Goal: Task Accomplishment & Management: Manage account settings

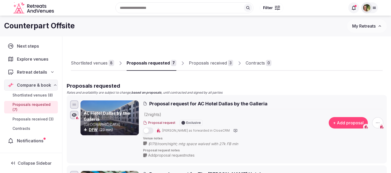
click at [214, 64] on div "Proposals received" at bounding box center [208, 63] width 38 height 6
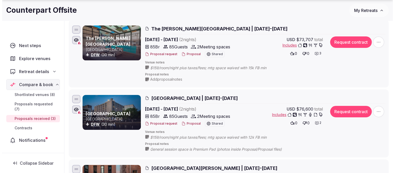
scroll to position [87, 0]
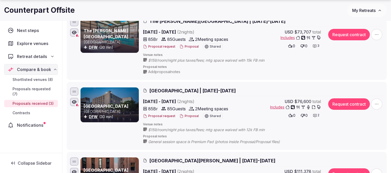
click at [187, 47] on button "Proposal" at bounding box center [188, 47] width 19 height 4
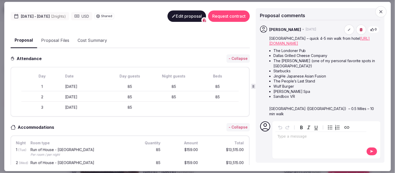
scroll to position [0, 0]
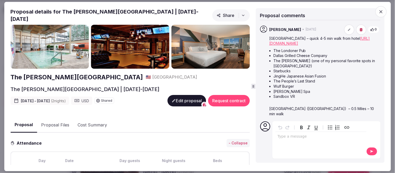
click at [185, 96] on button "Edit proposal" at bounding box center [186, 100] width 39 height 11
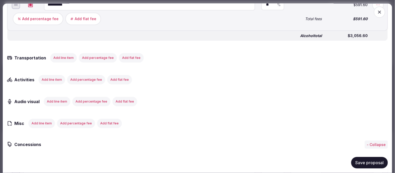
scroll to position [810, 0]
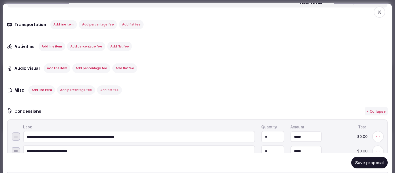
click at [56, 64] on button "Add line item" at bounding box center [57, 68] width 27 height 9
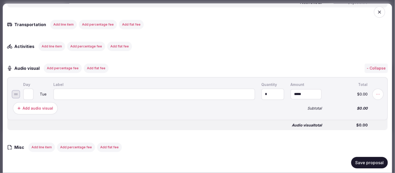
click at [82, 89] on input at bounding box center [154, 94] width 202 height 11
click at [89, 89] on input at bounding box center [154, 94] width 202 height 11
paste input "**********"
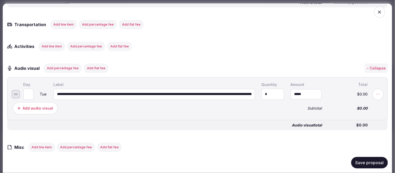
scroll to position [0, 236]
type input "**********"
type input "*"
click at [30, 89] on input "*" at bounding box center [28, 94] width 10 height 11
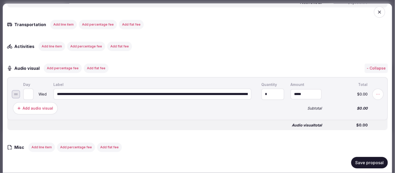
drag, startPoint x: 268, startPoint y: 86, endPoint x: 254, endPoint y: 86, distance: 13.8
click at [261, 89] on input "*" at bounding box center [272, 94] width 23 height 11
type input "***"
click at [31, 102] on button "Add audio visual" at bounding box center [35, 108] width 45 height 12
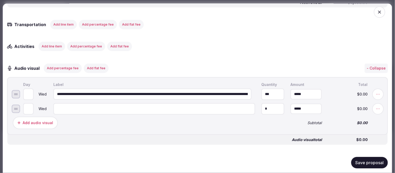
type input "*"
click at [30, 103] on input "*" at bounding box center [28, 108] width 10 height 11
click at [64, 103] on input at bounding box center [154, 108] width 202 height 11
paste input "**********"
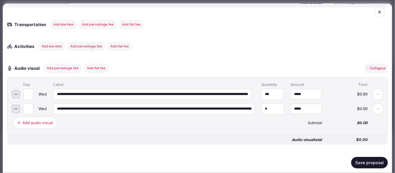
scroll to position [0, 236]
type input "**********"
drag, startPoint x: 266, startPoint y: 102, endPoint x: 254, endPoint y: 103, distance: 12.2
click at [261, 103] on input "*" at bounding box center [272, 108] width 23 height 11
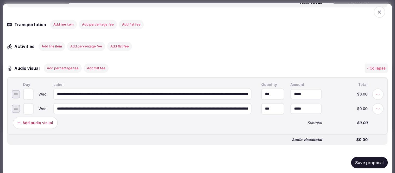
type input "***"
click at [35, 120] on div "Add audio visual" at bounding box center [38, 122] width 30 height 5
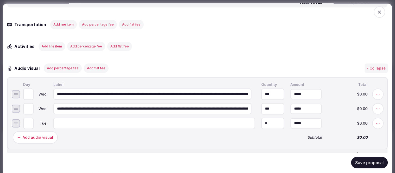
click at [95, 118] on input at bounding box center [154, 123] width 202 height 11
click at [82, 118] on input at bounding box center [154, 123] width 202 height 11
paste input "**********"
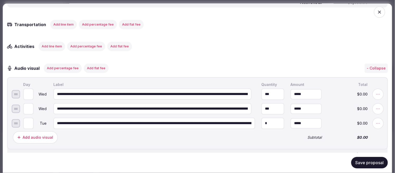
scroll to position [0, 196]
type input "**********"
drag, startPoint x: 265, startPoint y: 116, endPoint x: 258, endPoint y: 116, distance: 6.8
click at [261, 118] on input "*" at bounding box center [272, 123] width 23 height 11
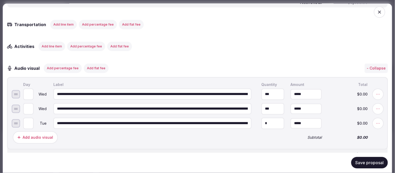
drag, startPoint x: 269, startPoint y: 85, endPoint x: 256, endPoint y: 86, distance: 13.3
click at [261, 89] on input "***" at bounding box center [272, 94] width 23 height 11
click at [301, 89] on input "*" at bounding box center [306, 94] width 31 height 10
drag, startPoint x: 301, startPoint y: 85, endPoint x: 264, endPoint y: 87, distance: 37.6
click at [291, 89] on input "*" at bounding box center [306, 94] width 31 height 10
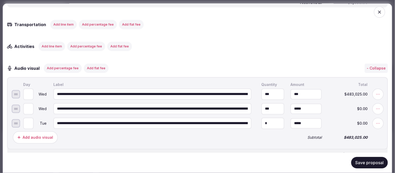
type input "*******"
drag, startPoint x: 269, startPoint y: 87, endPoint x: 253, endPoint y: 88, distance: 15.9
click at [261, 89] on input "***" at bounding box center [272, 94] width 23 height 11
type input "*"
click at [300, 64] on div "Audio visual Add percentage fee Add flat fee - Collapse" at bounding box center [197, 68] width 381 height 9
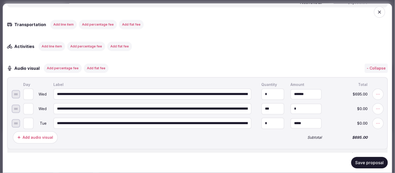
click at [298, 104] on input "*" at bounding box center [306, 109] width 31 height 10
drag, startPoint x: 301, startPoint y: 100, endPoint x: 279, endPoint y: 101, distance: 22.1
click at [291, 104] on input "*" at bounding box center [306, 109] width 31 height 10
type input "*******"
drag, startPoint x: 272, startPoint y: 102, endPoint x: 251, endPoint y: 103, distance: 20.1
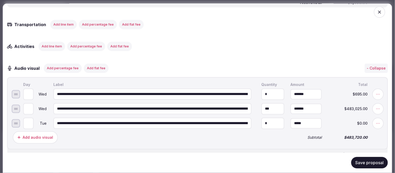
click at [261, 103] on input "***" at bounding box center [272, 108] width 23 height 11
type input "*"
click at [248, 130] on div "Add audio visual" at bounding box center [149, 137] width 274 height 15
drag, startPoint x: 269, startPoint y: 114, endPoint x: 245, endPoint y: 116, distance: 23.8
click at [261, 118] on input "*" at bounding box center [272, 123] width 23 height 11
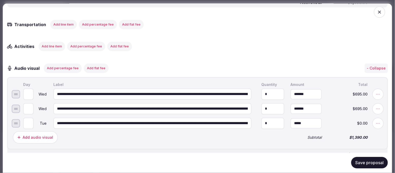
type input "*"
click at [307, 118] on input "*" at bounding box center [306, 123] width 31 height 10
click at [291, 118] on input "*" at bounding box center [306, 123] width 31 height 10
type input "*******"
click at [40, 135] on div "Add audio visual" at bounding box center [38, 137] width 30 height 5
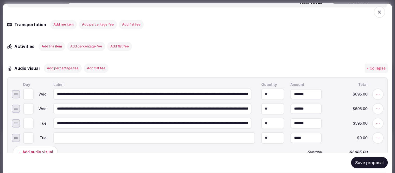
click at [77, 132] on input at bounding box center [154, 137] width 202 height 11
paste input "**********"
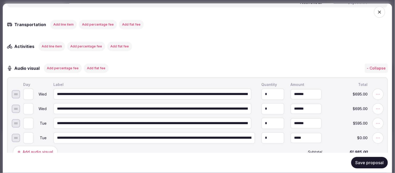
scroll to position [0, 196]
type input "**********"
drag, startPoint x: 267, startPoint y: 130, endPoint x: 246, endPoint y: 133, distance: 21.5
click at [261, 133] on input "*" at bounding box center [272, 137] width 23 height 11
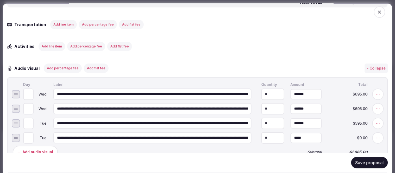
type input "*"
click at [302, 133] on input "*" at bounding box center [306, 138] width 31 height 10
drag, startPoint x: 304, startPoint y: 128, endPoint x: 293, endPoint y: 129, distance: 10.7
click at [293, 133] on input "*" at bounding box center [306, 138] width 31 height 10
drag, startPoint x: 295, startPoint y: 129, endPoint x: 280, endPoint y: 130, distance: 15.1
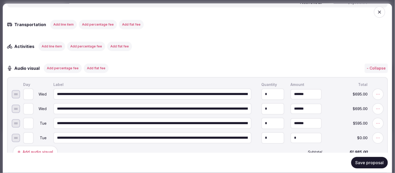
click at [291, 133] on input "*" at bounding box center [306, 138] width 31 height 10
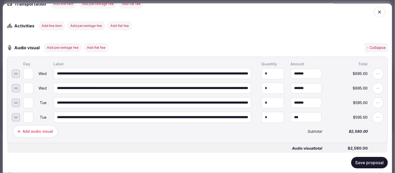
scroll to position [839, 0]
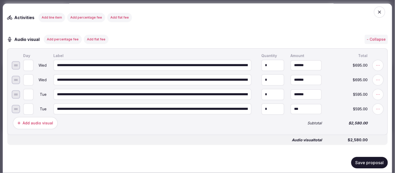
type input "*******"
click at [38, 121] on div "Add audio visual" at bounding box center [38, 123] width 30 height 5
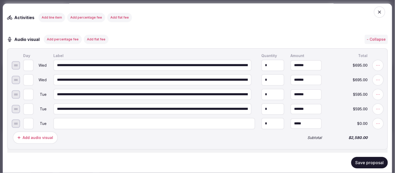
click at [81, 118] on input at bounding box center [154, 123] width 202 height 11
click at [69, 118] on input at bounding box center [154, 123] width 202 height 11
paste input "**********"
type input "**********"
drag, startPoint x: 265, startPoint y: 116, endPoint x: 257, endPoint y: 117, distance: 7.9
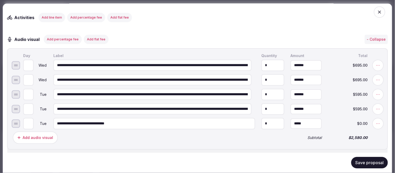
click at [261, 118] on input "*" at bounding box center [272, 123] width 23 height 11
type input "*"
click at [305, 118] on input "*" at bounding box center [306, 123] width 31 height 10
drag, startPoint x: 303, startPoint y: 115, endPoint x: 278, endPoint y: 116, distance: 25.3
click at [291, 118] on input "*" at bounding box center [306, 123] width 31 height 10
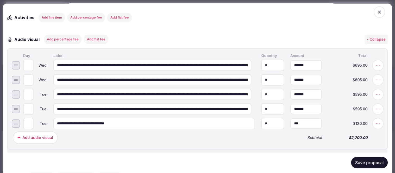
type input "*******"
click at [40, 135] on div "Add audio visual" at bounding box center [38, 137] width 30 height 5
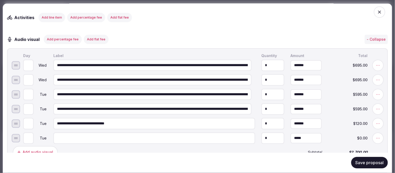
click at [65, 133] on input at bounding box center [154, 138] width 202 height 11
paste input "**********"
type input "**********"
drag, startPoint x: 263, startPoint y: 130, endPoint x: 259, endPoint y: 130, distance: 4.2
click at [261, 133] on input "*" at bounding box center [272, 138] width 23 height 11
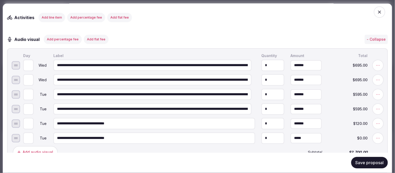
type input "*"
click at [298, 133] on input "*" at bounding box center [306, 138] width 31 height 10
drag, startPoint x: 299, startPoint y: 130, endPoint x: 269, endPoint y: 133, distance: 30.3
click at [291, 133] on input "*" at bounding box center [306, 138] width 31 height 10
type input "*******"
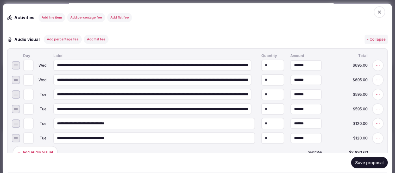
click at [42, 150] on div "Add audio visual" at bounding box center [38, 152] width 30 height 5
click at [68, 147] on input at bounding box center [154, 152] width 202 height 11
paste input "**********"
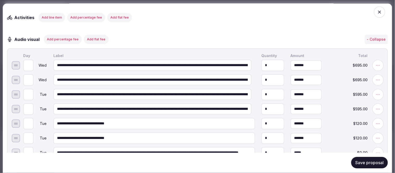
scroll to position [0, 38]
click at [157, 147] on input "**********" at bounding box center [152, 152] width 198 height 11
type input "**********"
click at [267, 147] on input "*" at bounding box center [272, 152] width 23 height 11
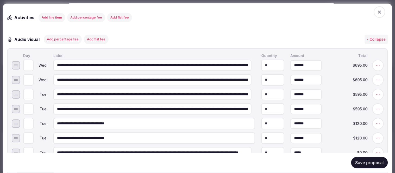
scroll to position [868, 0]
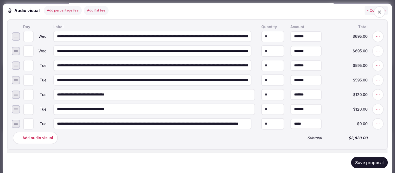
click at [44, 135] on div "Add audio visual" at bounding box center [38, 137] width 30 height 5
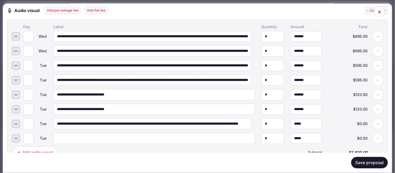
click at [71, 133] on input at bounding box center [154, 138] width 202 height 11
paste input "**********"
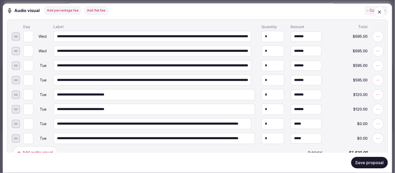
scroll to position [0, 38]
type input "**********"
click at [44, 150] on div "Add audio visual" at bounding box center [38, 152] width 30 height 5
click at [74, 147] on input at bounding box center [154, 152] width 202 height 11
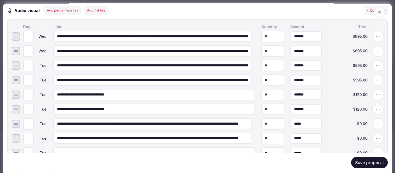
paste input "**********"
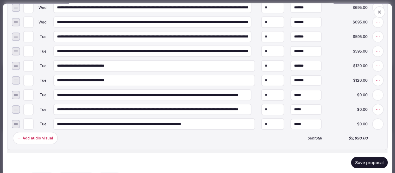
type input "**********"
drag, startPoint x: 266, startPoint y: 117, endPoint x: 258, endPoint y: 117, distance: 8.1
click at [261, 118] on input "*" at bounding box center [272, 123] width 23 height 11
type input "*"
click at [300, 119] on input "*" at bounding box center [306, 124] width 31 height 10
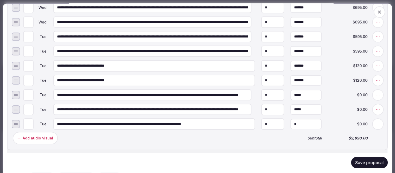
drag, startPoint x: 301, startPoint y: 114, endPoint x: 284, endPoint y: 115, distance: 16.7
click at [291, 119] on input "*" at bounding box center [306, 124] width 31 height 10
type input "*******"
click at [43, 136] on div "Add audio visual" at bounding box center [38, 138] width 30 height 5
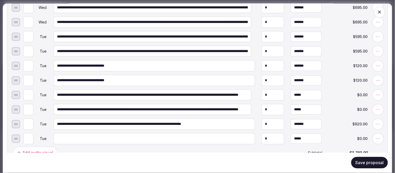
click at [79, 133] on input at bounding box center [154, 138] width 202 height 11
paste input "**********"
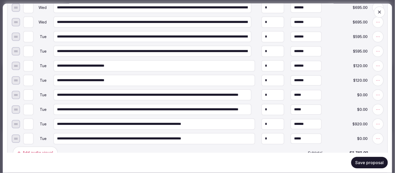
type input "**********"
drag, startPoint x: 266, startPoint y: 131, endPoint x: 253, endPoint y: 132, distance: 12.5
click at [261, 133] on input "*" at bounding box center [272, 138] width 23 height 11
type input "*"
click at [296, 134] on input "*" at bounding box center [306, 139] width 31 height 10
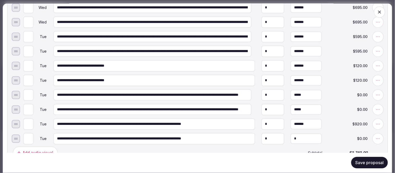
drag, startPoint x: 300, startPoint y: 132, endPoint x: 274, endPoint y: 131, distance: 26.0
click at [291, 134] on input "*" at bounding box center [306, 139] width 31 height 10
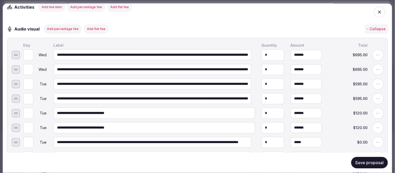
scroll to position [839, 0]
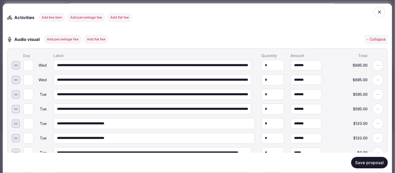
type input "*******"
click at [62, 35] on button "Add percentage fee" at bounding box center [63, 39] width 38 height 9
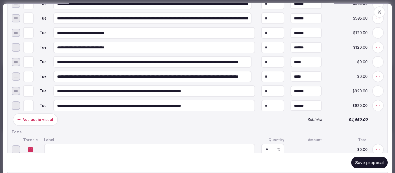
scroll to position [954, 0]
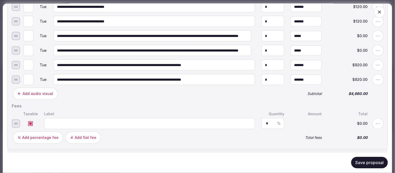
click at [58, 118] on input at bounding box center [149, 123] width 211 height 11
type input "**********"
drag, startPoint x: 267, startPoint y: 114, endPoint x: 255, endPoint y: 115, distance: 12.6
click at [266, 122] on input "*" at bounding box center [273, 124] width 14 height 4
type input "**"
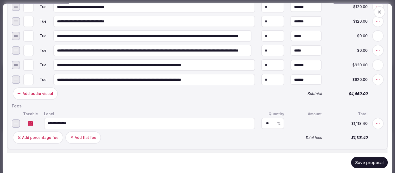
click at [250, 147] on div "Audio visual total $5,778.40" at bounding box center [197, 153] width 380 height 14
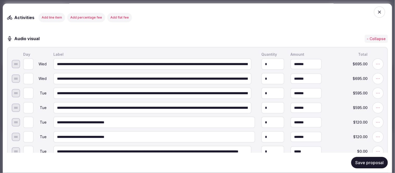
scroll to position [926, 0]
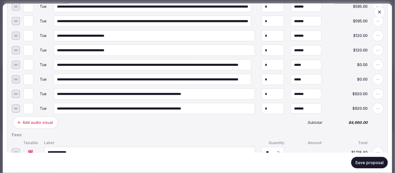
click at [46, 120] on div "Add audio visual" at bounding box center [38, 122] width 30 height 5
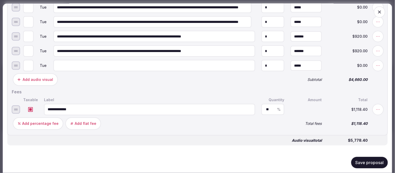
scroll to position [983, 0]
click at [43, 121] on div "Add percentage fee" at bounding box center [40, 123] width 36 height 5
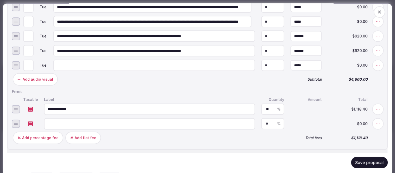
click at [72, 118] on input at bounding box center [149, 123] width 211 height 11
type input "*********"
drag, startPoint x: 267, startPoint y: 115, endPoint x: 257, endPoint y: 115, distance: 9.9
click at [266, 122] on input "*" at bounding box center [273, 124] width 14 height 4
type input "****"
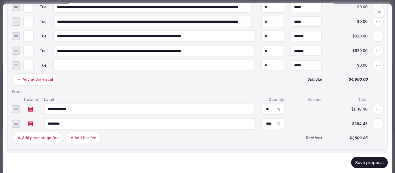
click at [253, 146] on div "Audio visual total $6,162.85" at bounding box center [197, 153] width 380 height 14
click at [375, 121] on icon at bounding box center [377, 123] width 5 height 5
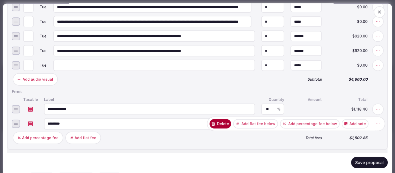
click at [228, 119] on button "Delete" at bounding box center [221, 123] width 22 height 9
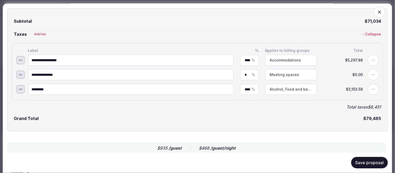
scroll to position [1326, 0]
click at [286, 86] on span "Alcohol, Food and beverage" at bounding box center [291, 88] width 43 height 5
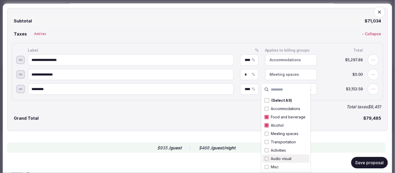
click at [267, 158] on button "Suggestions" at bounding box center [267, 159] width 4 height 4
click at [365, 163] on button "Save proposal" at bounding box center [369, 162] width 37 height 11
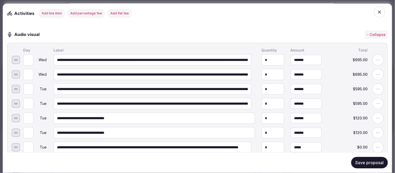
scroll to position [834, 0]
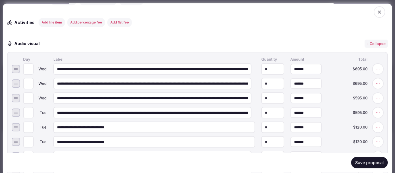
type input "*"
click at [30, 92] on input "*" at bounding box center [28, 97] width 10 height 11
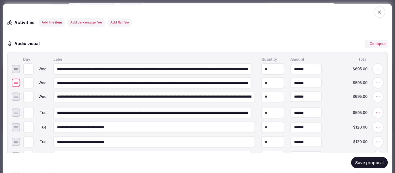
drag, startPoint x: 14, startPoint y: 90, endPoint x: 17, endPoint y: 75, distance: 15.7
click at [17, 79] on div at bounding box center [16, 83] width 8 height 8
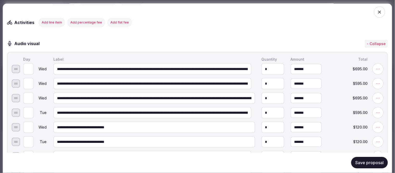
type input "*"
click at [31, 122] on input "*" at bounding box center [28, 127] width 10 height 11
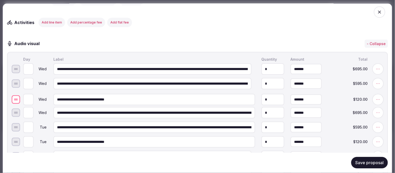
drag, startPoint x: 17, startPoint y: 119, endPoint x: 17, endPoint y: 91, distance: 27.6
click at [17, 96] on div at bounding box center [16, 100] width 8 height 8
type input "*"
click at [30, 107] on input "*" at bounding box center [28, 112] width 10 height 11
click at [30, 122] on input "*" at bounding box center [28, 127] width 10 height 11
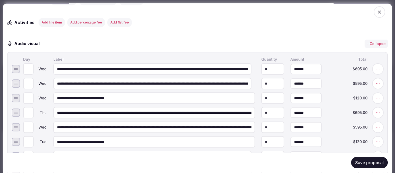
click at [30, 122] on input "*" at bounding box center [28, 127] width 10 height 11
type input "*"
click at [29, 122] on input "*" at bounding box center [28, 127] width 10 height 11
click at [30, 136] on input "*" at bounding box center [28, 141] width 10 height 11
type input "*"
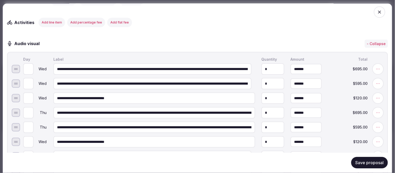
click at [31, 136] on input "*" at bounding box center [28, 141] width 10 height 11
click at [45, 160] on div "Save proposal" at bounding box center [197, 163] width 381 height 20
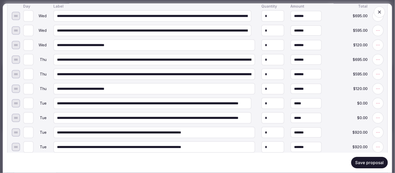
scroll to position [892, 0]
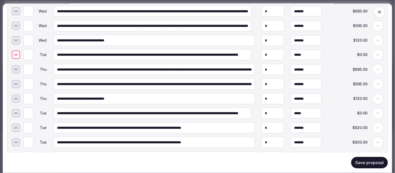
drag, startPoint x: 17, startPoint y: 90, endPoint x: 25, endPoint y: 46, distance: 44.7
click at [20, 51] on div at bounding box center [16, 55] width 8 height 8
type input "*"
click at [31, 49] on input "*" at bounding box center [28, 54] width 10 height 11
click at [30, 108] on input "*" at bounding box center [28, 113] width 10 height 11
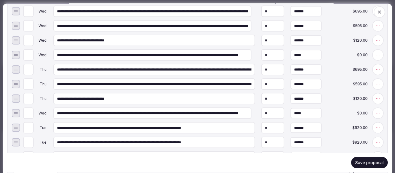
type input "*"
click at [30, 108] on input "*" at bounding box center [28, 113] width 10 height 11
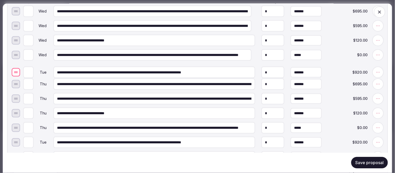
drag, startPoint x: 17, startPoint y: 119, endPoint x: 26, endPoint y: 64, distance: 56.1
click at [18, 73] on div at bounding box center [16, 73] width 4 height 1
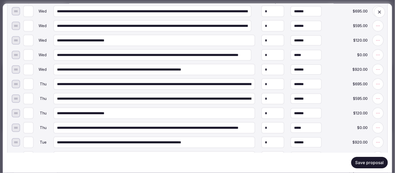
click at [30, 64] on input "*" at bounding box center [28, 69] width 10 height 11
type input "*"
click at [31, 64] on input "*" at bounding box center [28, 69] width 10 height 11
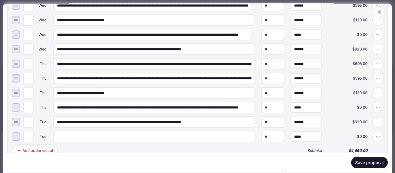
scroll to position [921, 0]
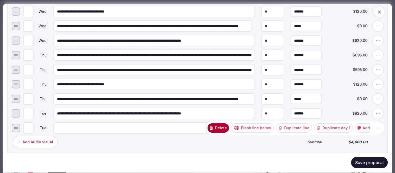
click at [375, 125] on icon at bounding box center [377, 127] width 5 height 5
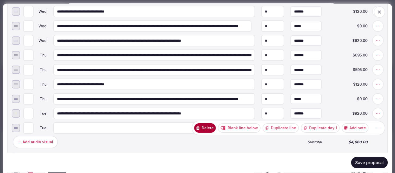
click at [210, 123] on button "Delete" at bounding box center [205, 127] width 22 height 9
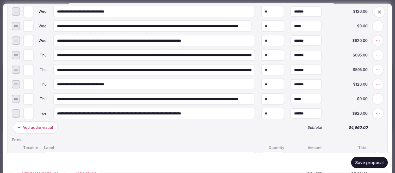
click at [32, 108] on input "*" at bounding box center [28, 113] width 10 height 11
type input "*"
click at [32, 108] on input "*" at bounding box center [28, 113] width 10 height 11
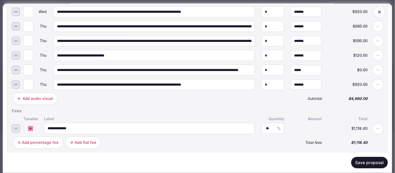
scroll to position [978, 0]
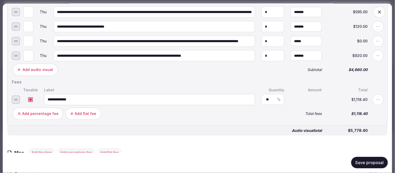
click at [364, 165] on button "Save proposal" at bounding box center [369, 162] width 37 height 11
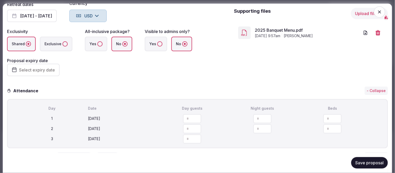
scroll to position [0, 0]
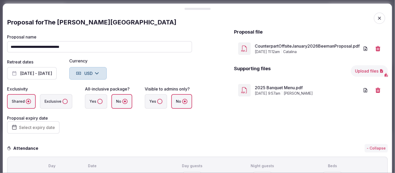
click at [360, 72] on button "Upload files" at bounding box center [369, 71] width 37 height 11
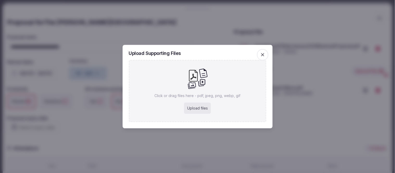
click at [192, 107] on div "Upload files" at bounding box center [197, 108] width 27 height 11
type input "**********"
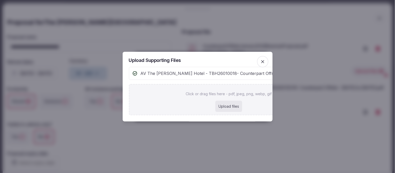
click at [263, 60] on icon "button" at bounding box center [262, 61] width 3 height 3
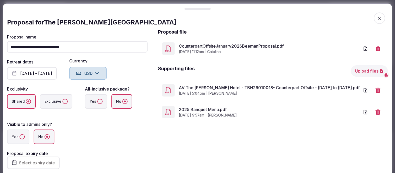
click at [377, 18] on icon "button" at bounding box center [379, 18] width 5 height 5
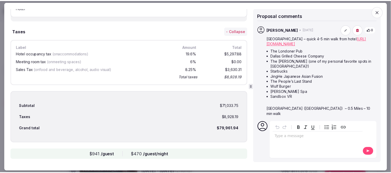
scroll to position [1013, 0]
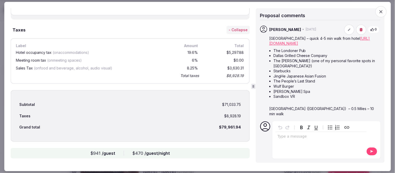
click at [381, 10] on icon "button" at bounding box center [380, 11] width 5 height 5
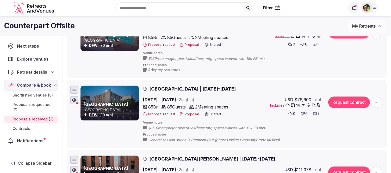
scroll to position [87, 0]
